Goal: Task Accomplishment & Management: Complete application form

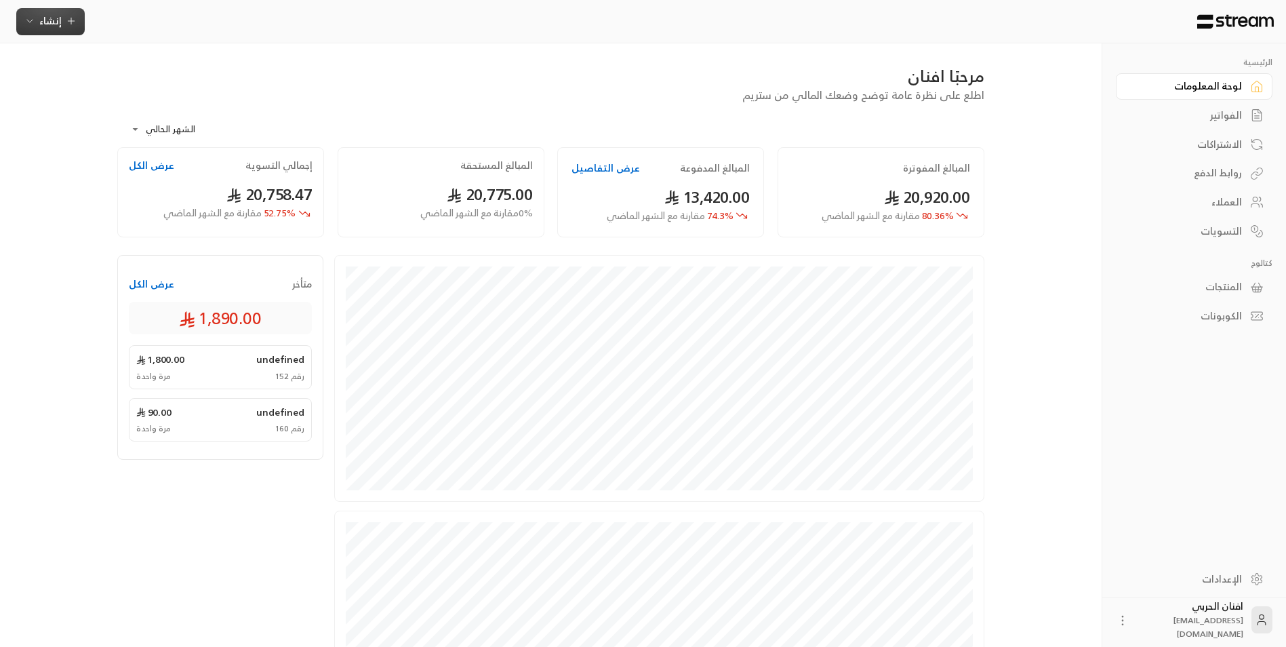
click at [33, 18] on icon "button" at bounding box center [29, 21] width 11 height 11
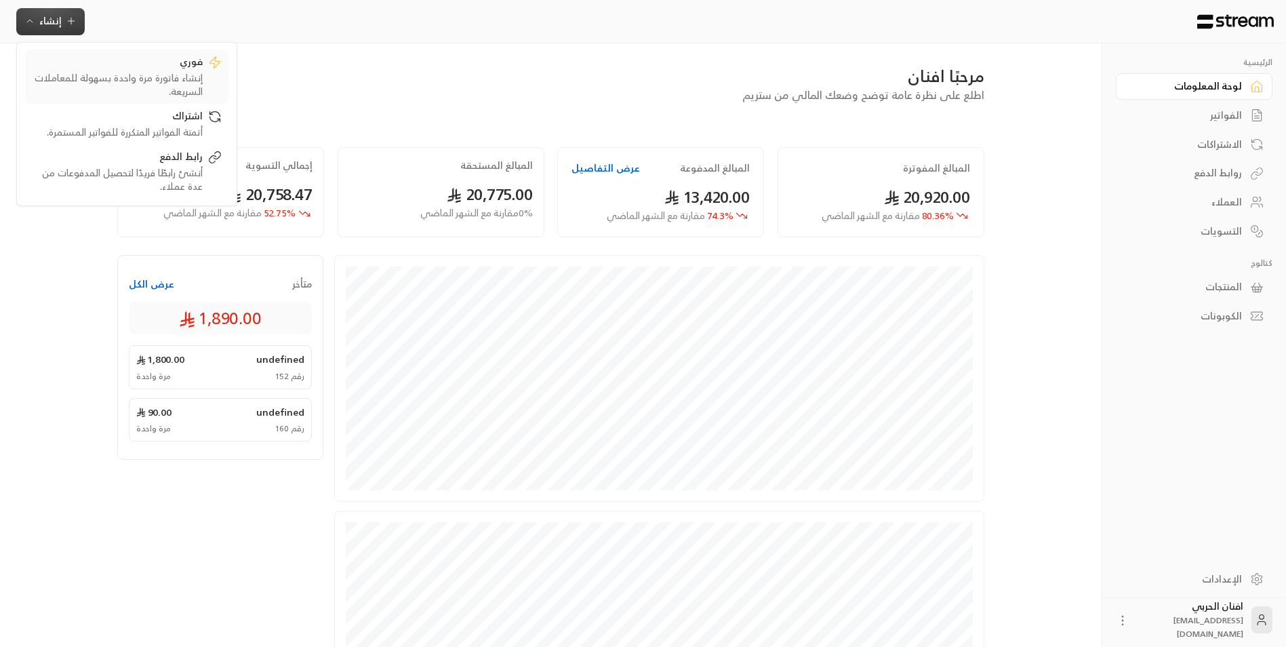
click at [178, 75] on div "إنشاء فاتورة مرة واحدة بسهولة للمعاملات السريعة." at bounding box center [117, 84] width 171 height 27
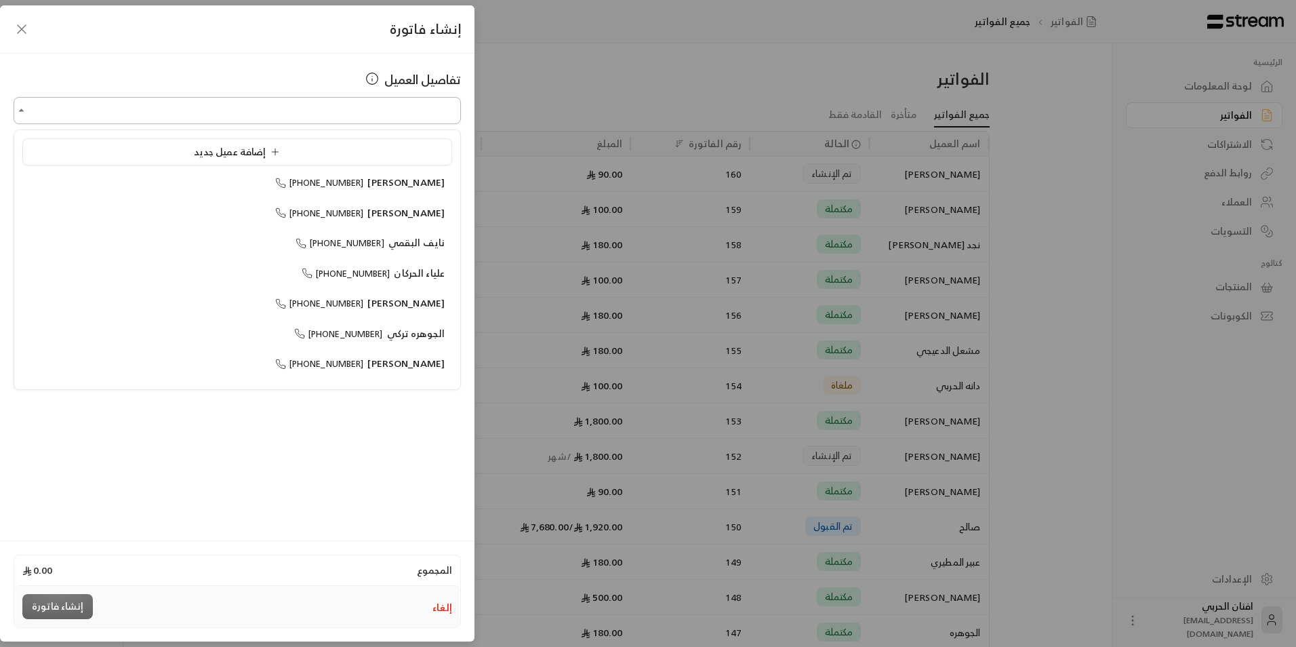
click at [363, 108] on input "اختر العميل" at bounding box center [237, 111] width 447 height 24
click at [239, 156] on span "إضافة عميل جديد" at bounding box center [240, 151] width 92 height 17
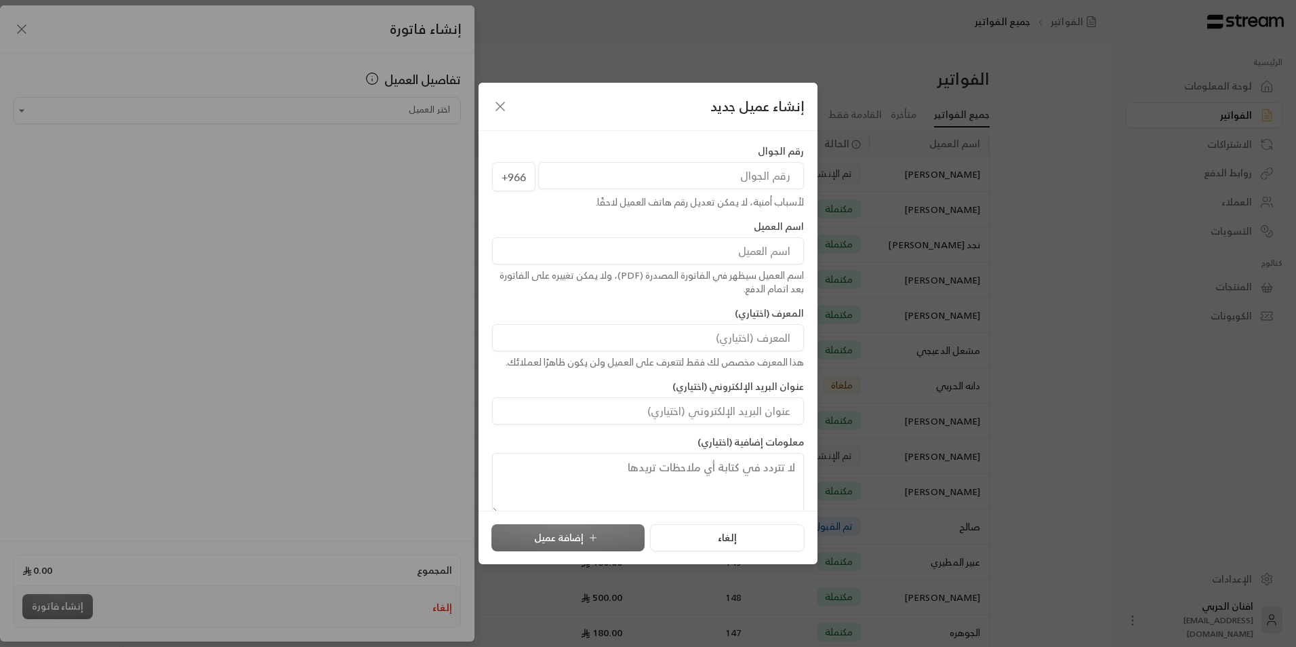
click at [782, 171] on input "tel" at bounding box center [671, 175] width 266 height 27
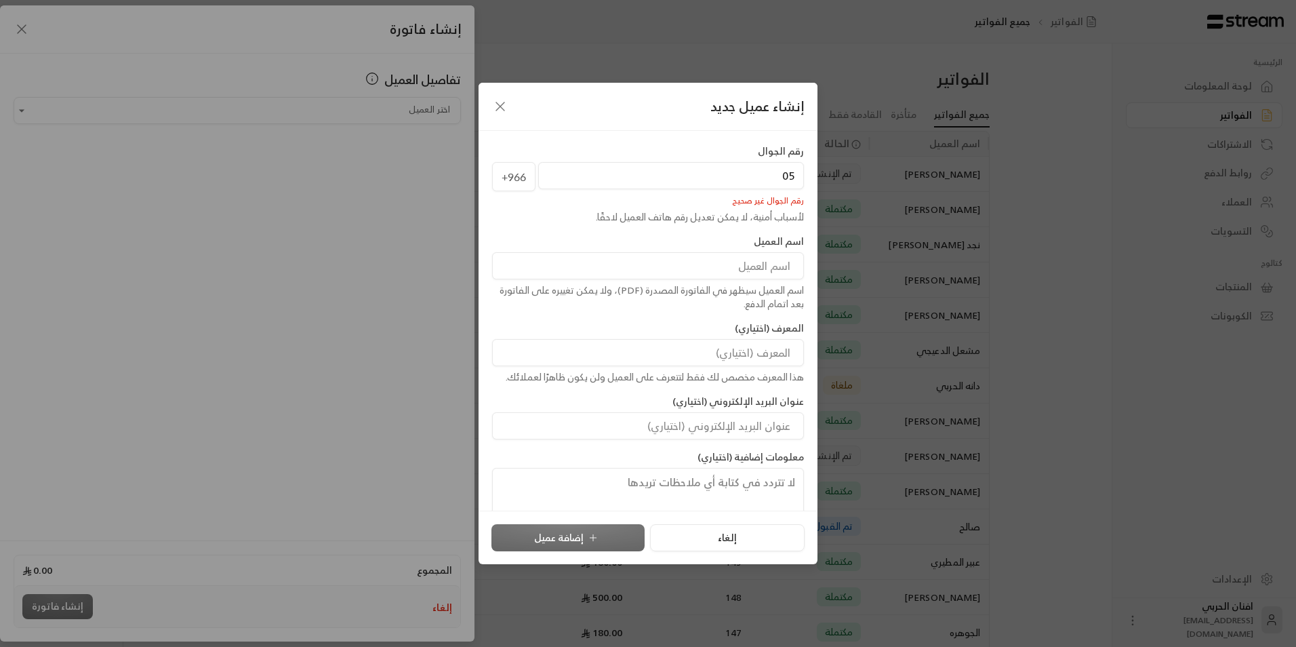
type input "0"
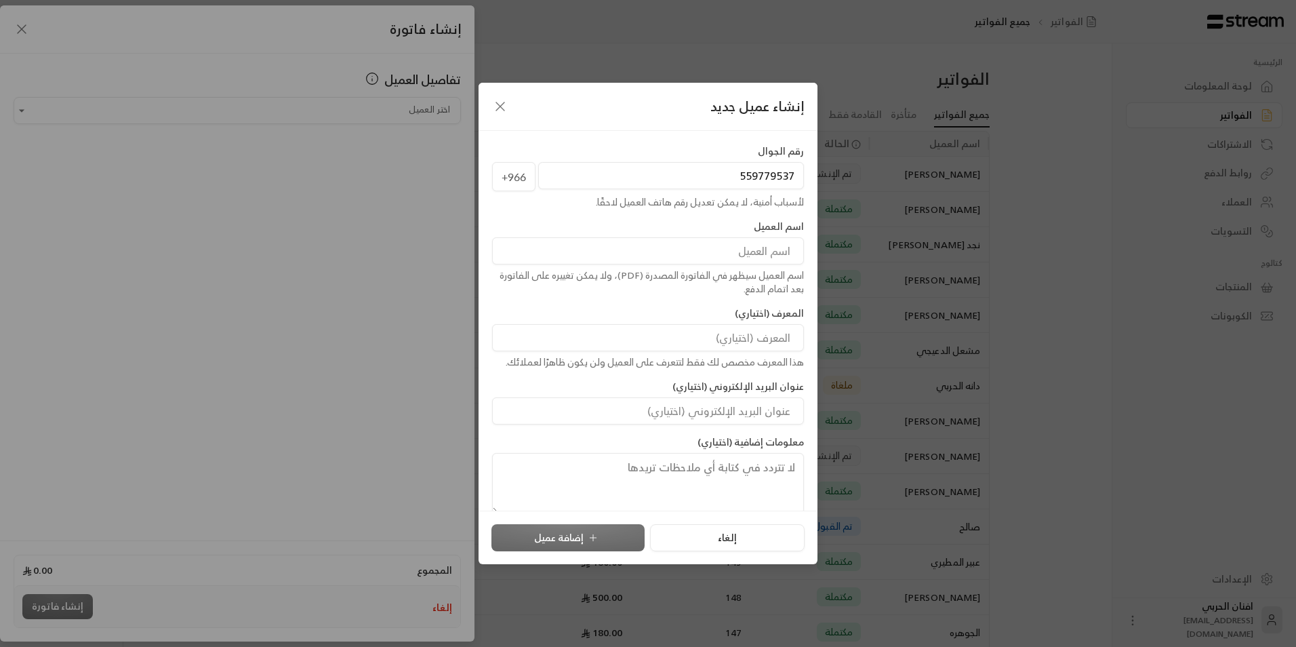
type input "+966559779537"
type input "افنان زيد الحربي"
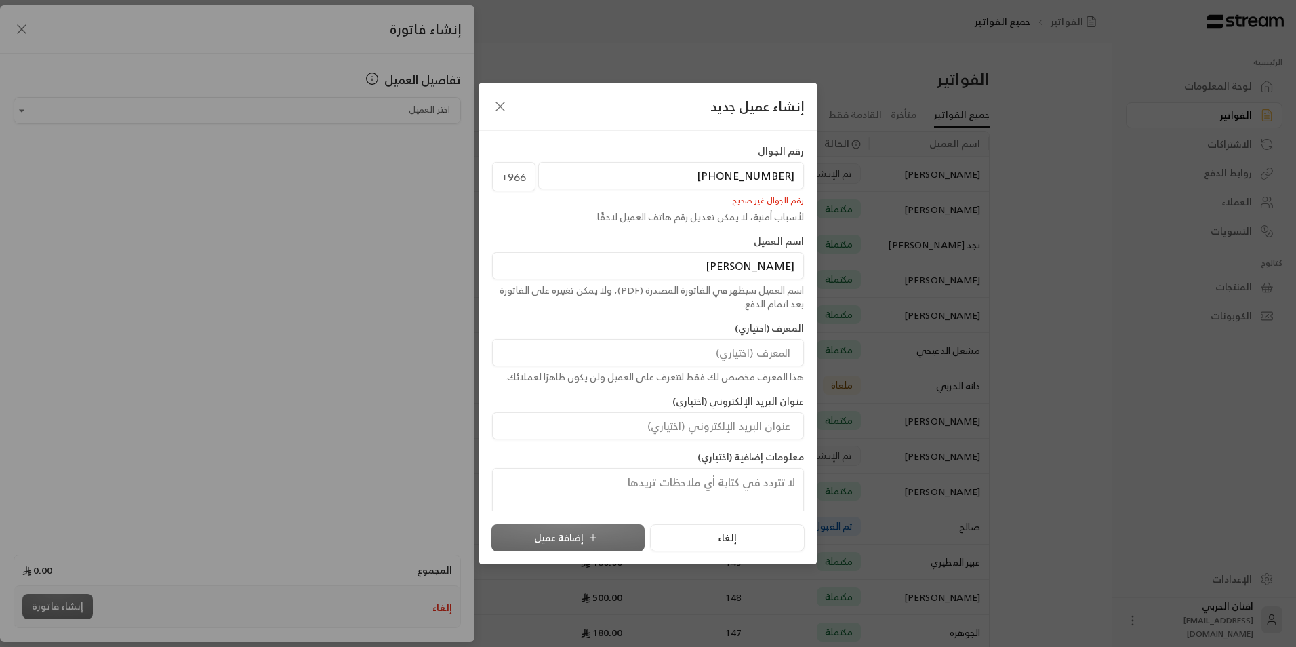
drag, startPoint x: 793, startPoint y: 175, endPoint x: 784, endPoint y: 180, distance: 10.6
click at [784, 180] on input "+966559779537" at bounding box center [671, 175] width 266 height 27
type input "7"
drag, startPoint x: 773, startPoint y: 176, endPoint x: 798, endPoint y: 165, distance: 27.1
click at [798, 165] on input "7" at bounding box center [671, 175] width 266 height 27
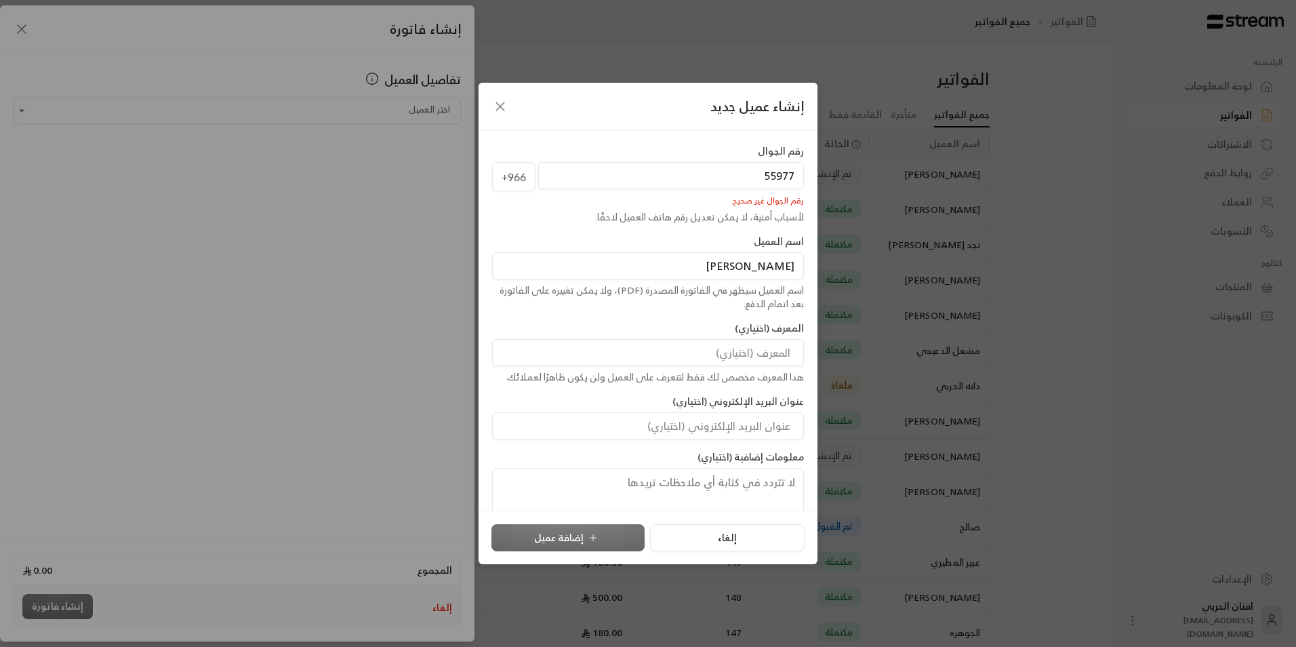
click at [642, 169] on input "55977" at bounding box center [671, 175] width 266 height 27
click at [669, 134] on div "رقم الجوال +966 55977 رقم الجوال غير صحيح لأسباب أمنية، لا يمكن تعديل رقم هاتف …" at bounding box center [648, 321] width 339 height 380
click at [797, 180] on input "55977" at bounding box center [671, 175] width 266 height 27
click at [790, 172] on input "55977" at bounding box center [671, 175] width 266 height 27
click at [794, 177] on input "55977" at bounding box center [671, 175] width 266 height 27
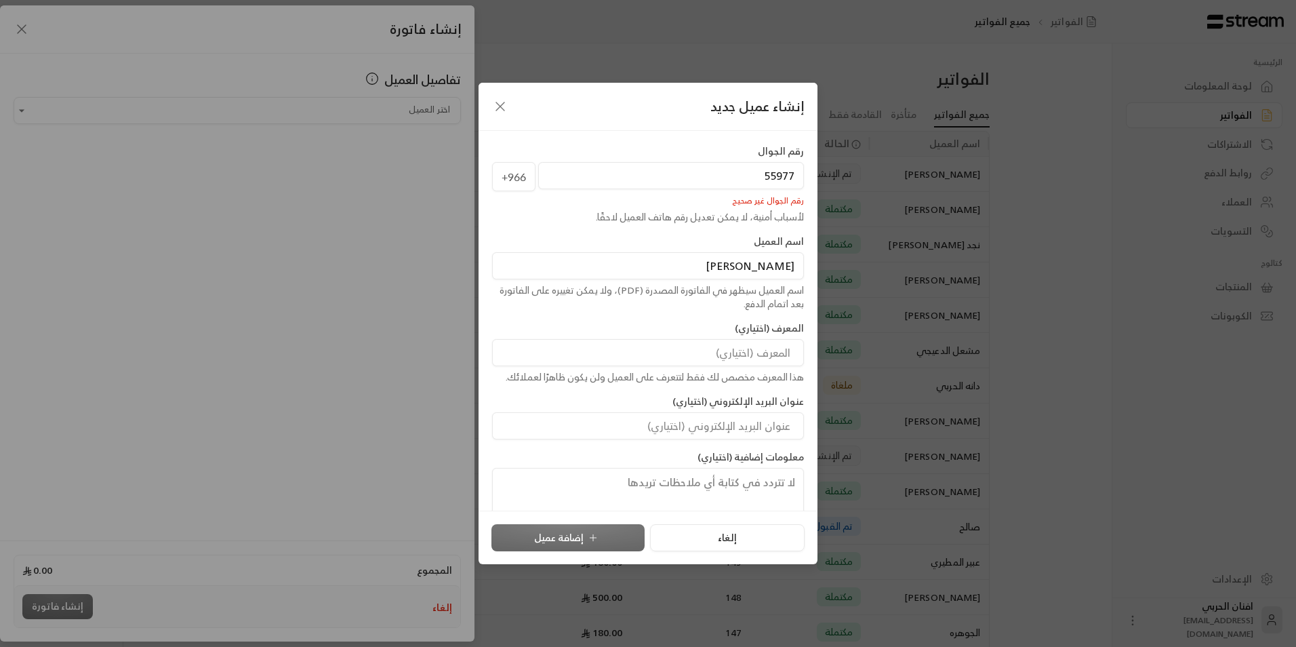
click at [790, 275] on input "افنان زيد الحربي" at bounding box center [648, 265] width 312 height 27
drag, startPoint x: 758, startPoint y: 180, endPoint x: 782, endPoint y: 186, distance: 25.0
click at [782, 186] on input "55977" at bounding box center [671, 175] width 266 height 27
drag, startPoint x: 713, startPoint y: 177, endPoint x: 733, endPoint y: 174, distance: 20.6
click at [733, 174] on input "+966559779537" at bounding box center [671, 175] width 266 height 27
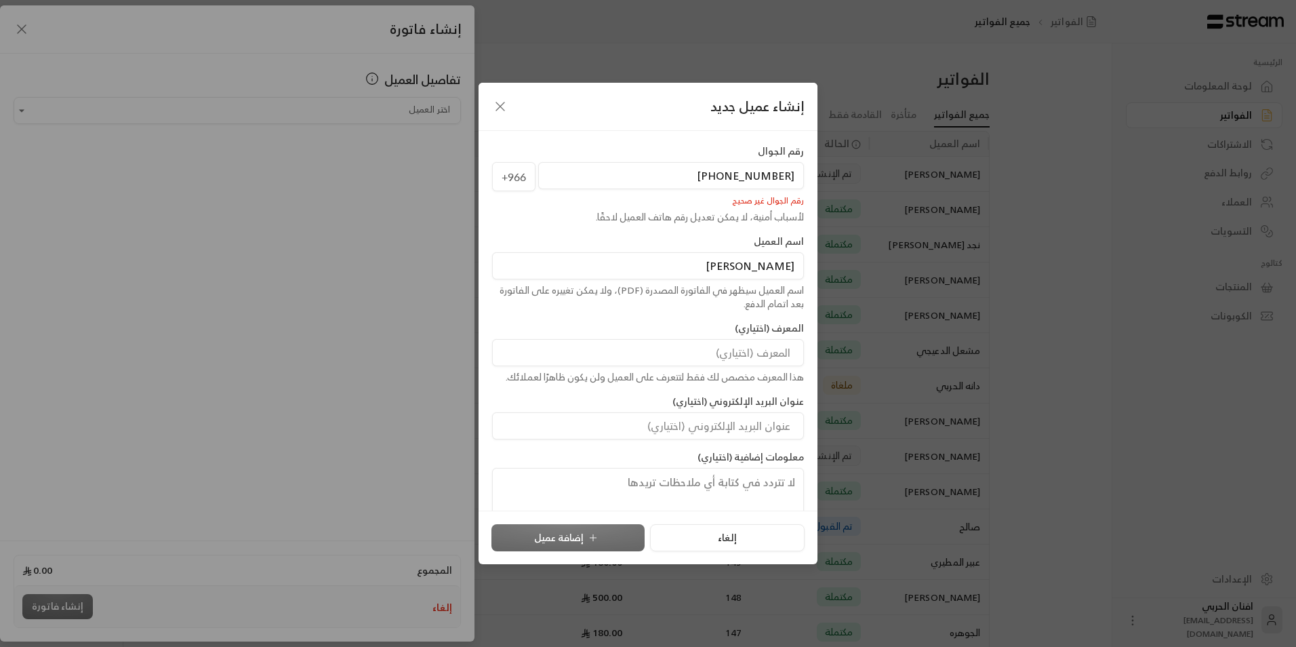
drag, startPoint x: 795, startPoint y: 176, endPoint x: 786, endPoint y: 180, distance: 9.4
click at [786, 180] on input "+559779537" at bounding box center [671, 175] width 266 height 27
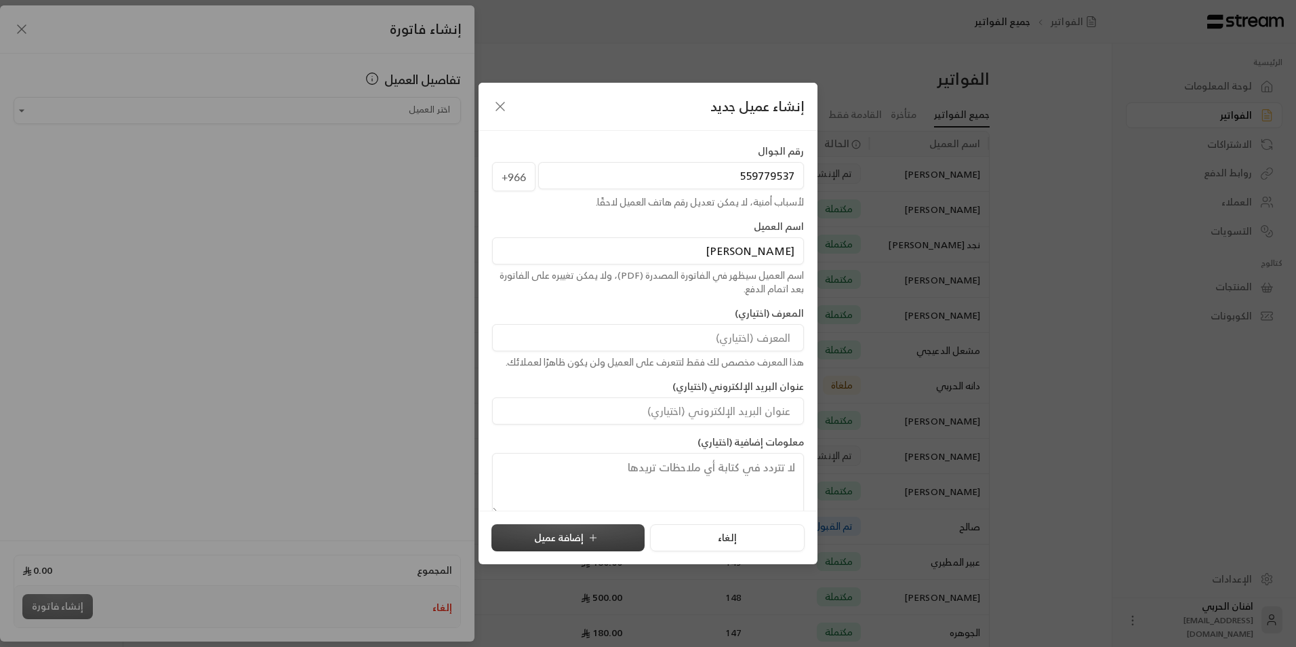
type input "559779537"
click at [571, 537] on button "إضافة عميل" at bounding box center [567, 537] width 153 height 27
type input "**********"
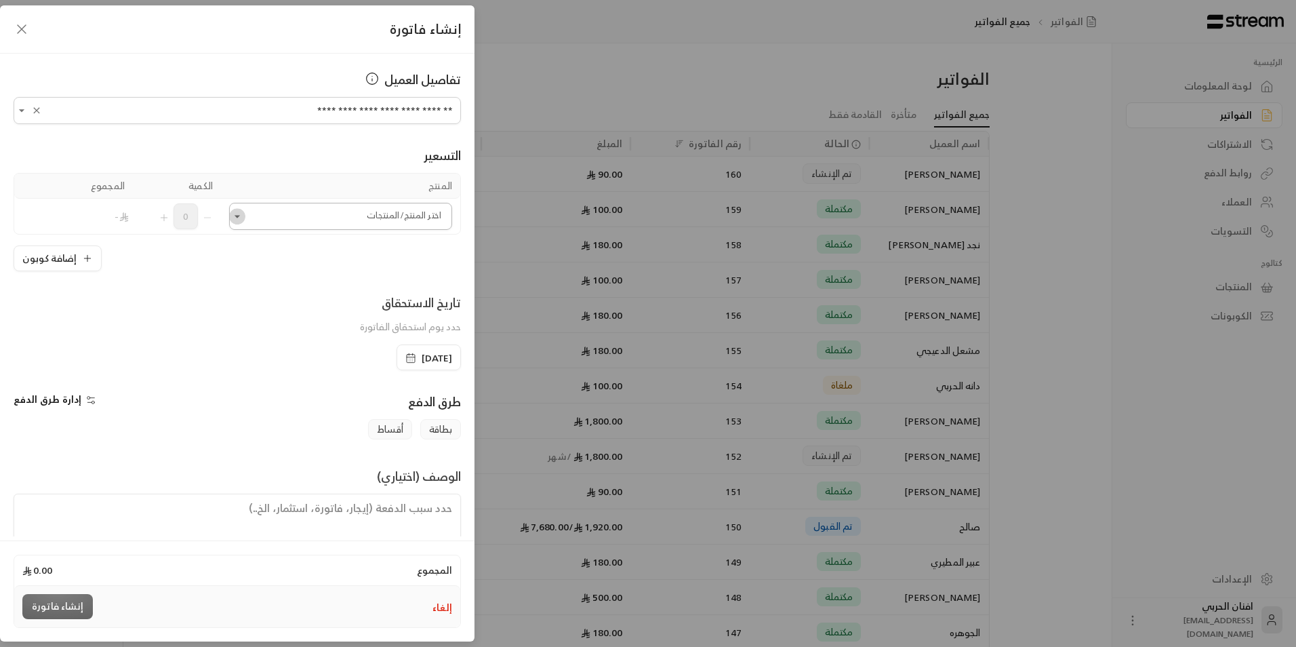
click at [244, 222] on icon "Open" at bounding box center [237, 216] width 14 height 14
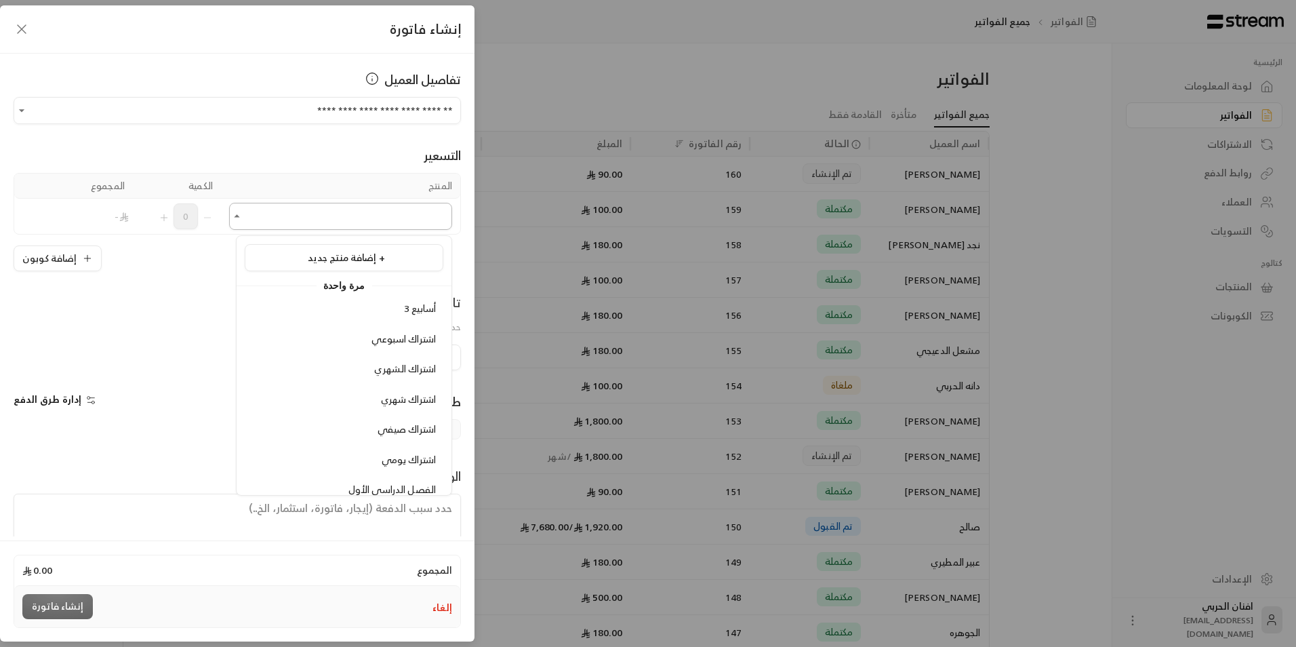
click at [380, 222] on input "اختر العميل" at bounding box center [340, 217] width 223 height 24
click at [382, 310] on div "زي مدرسي" at bounding box center [344, 309] width 184 height 14
type input "**"
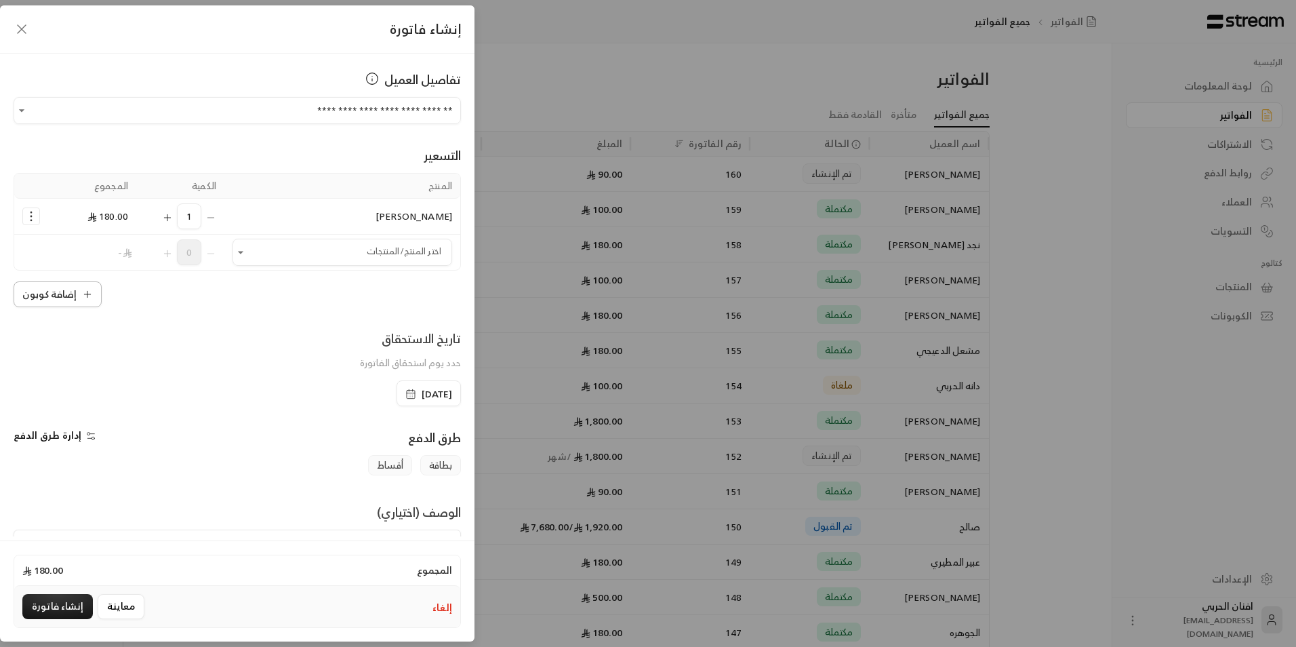
click at [60, 295] on button "إضافة كوبون" at bounding box center [58, 294] width 88 height 26
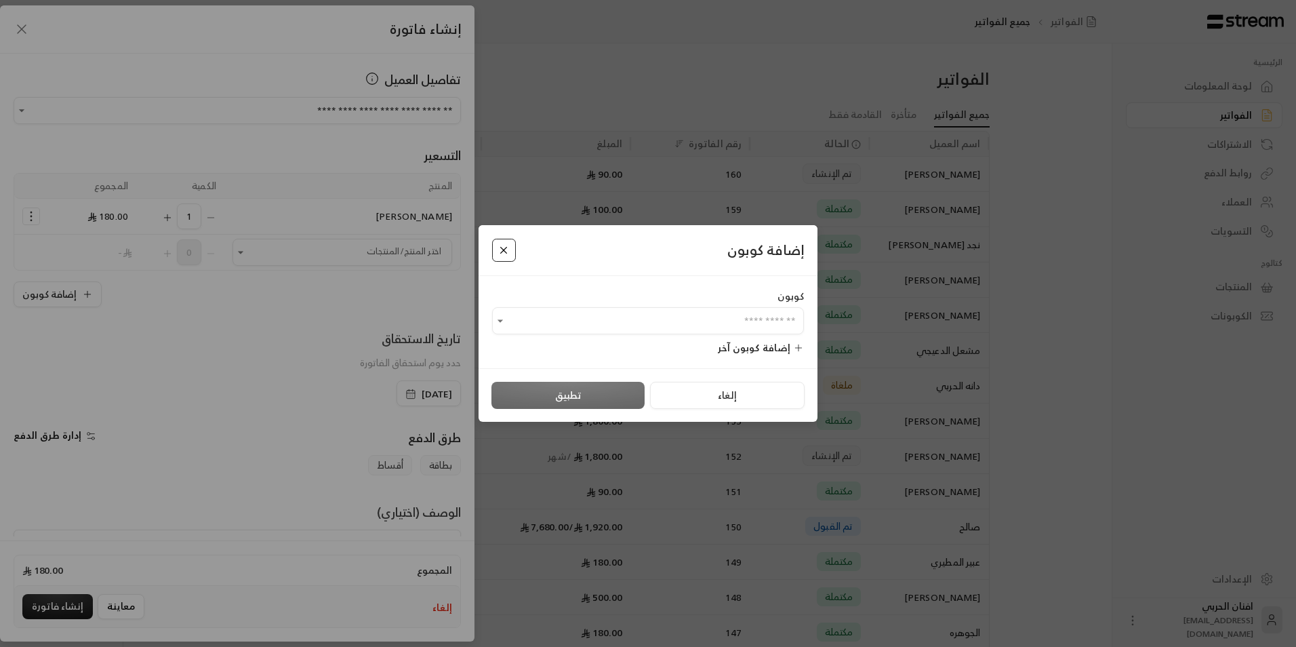
click at [501, 247] on button "Close" at bounding box center [504, 251] width 24 height 24
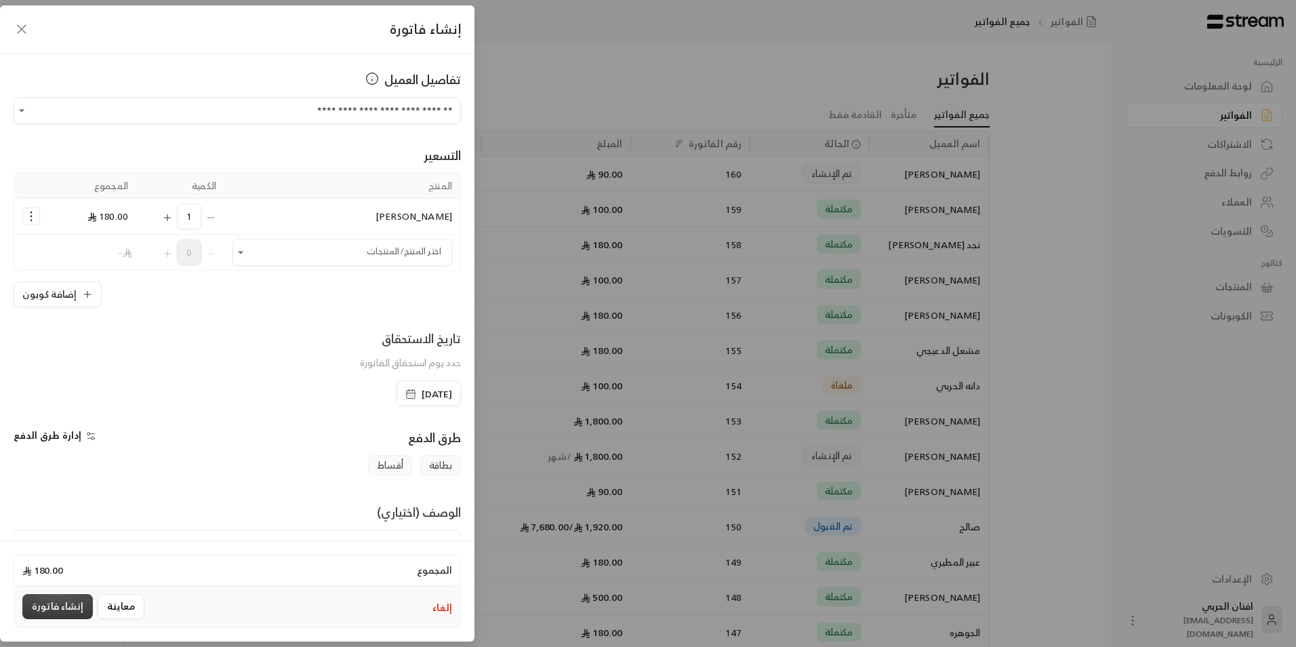
click at [60, 605] on button "إنشاء فاتورة" at bounding box center [57, 606] width 70 height 25
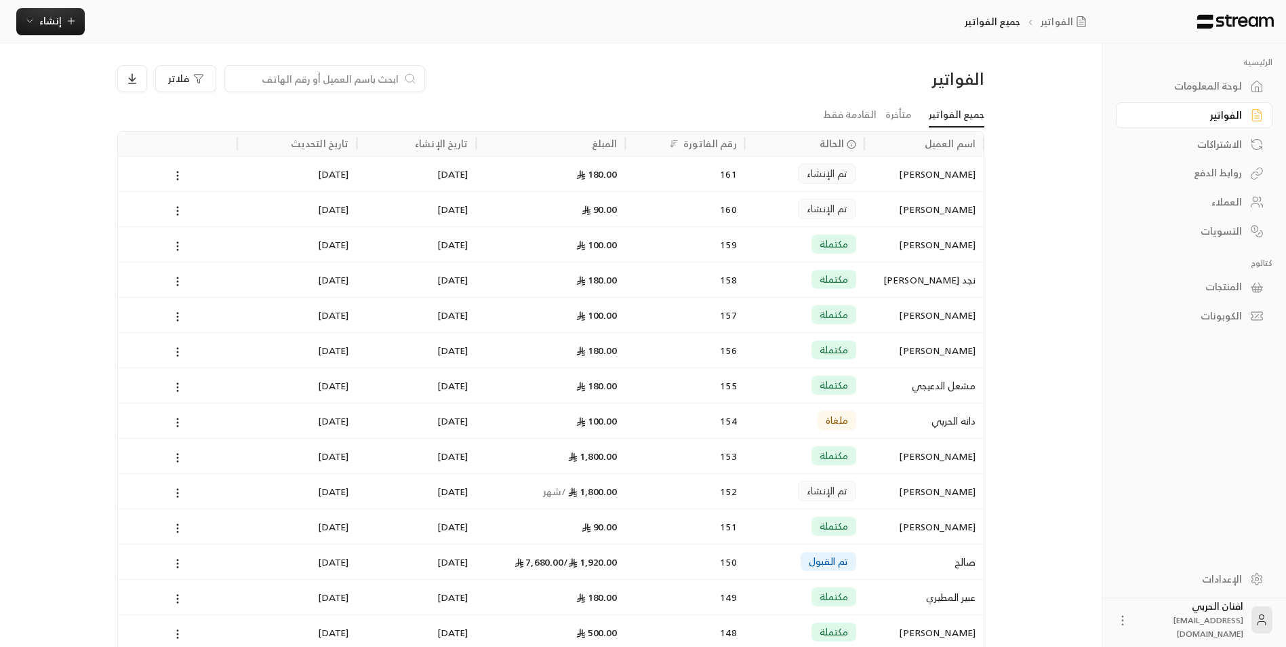
click at [1127, 622] on icon at bounding box center [1123, 620] width 14 height 14
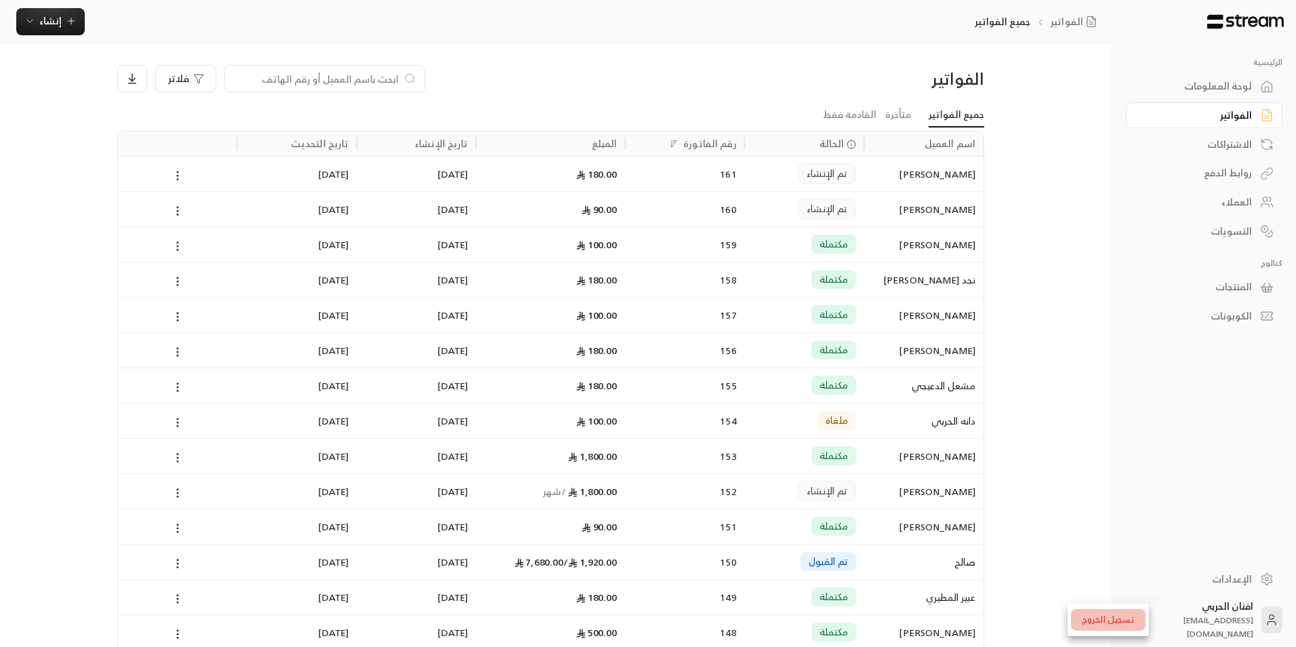
click at [1105, 614] on li "تسجيل الخروج" at bounding box center [1108, 620] width 75 height 22
